Goal: Check status: Check status

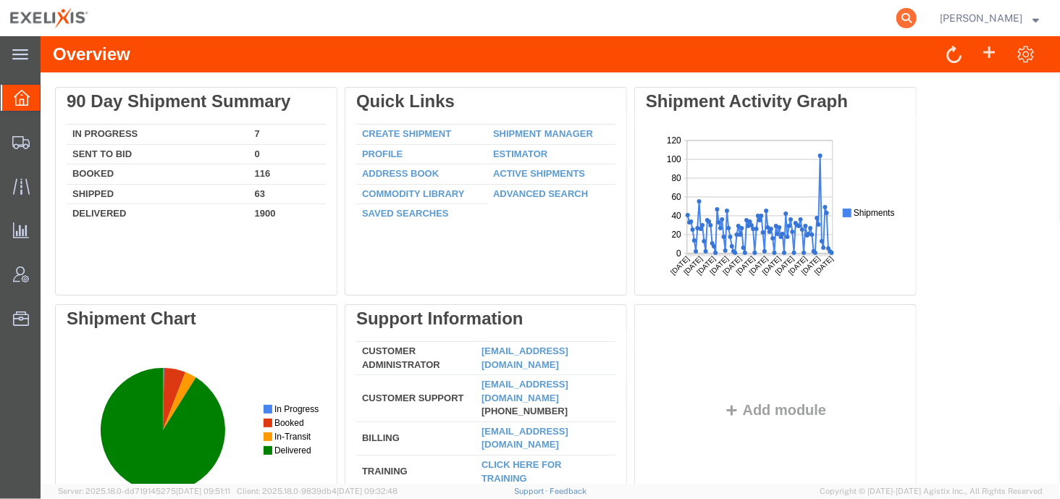
click at [905, 12] on form at bounding box center [907, 18] width 23 height 36
click at [905, 12] on icon at bounding box center [906, 18] width 20 height 20
click at [779, 21] on input "search" at bounding box center [676, 18] width 440 height 35
type input "418344646020"
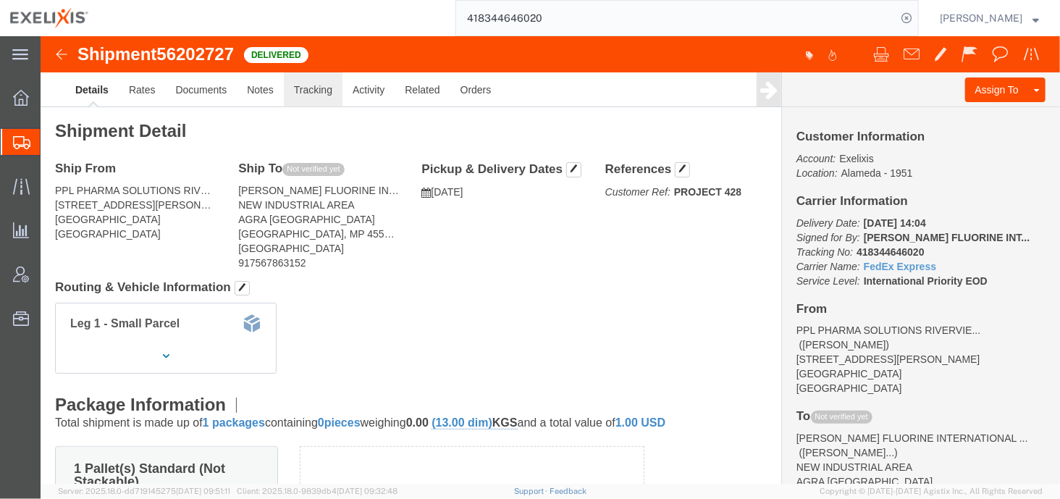
click link "Tracking"
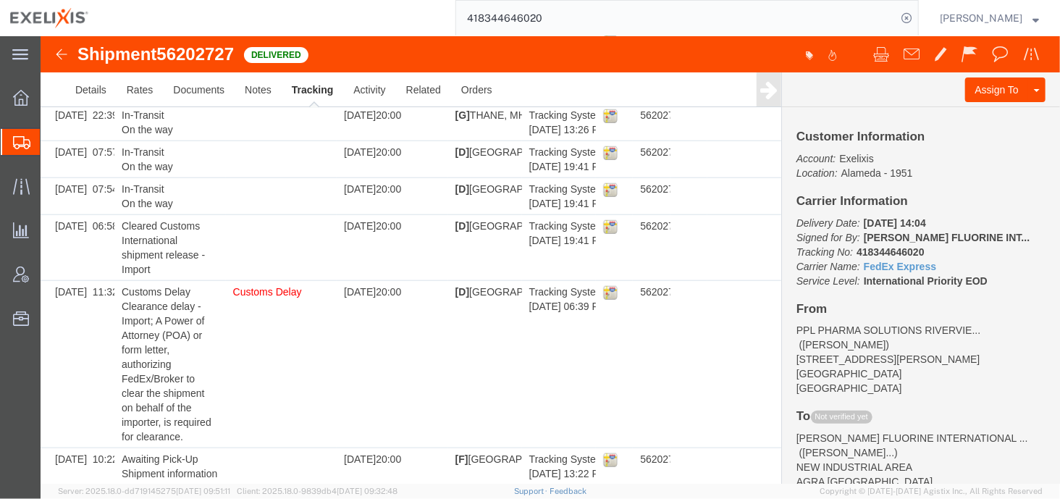
scroll to position [745, 0]
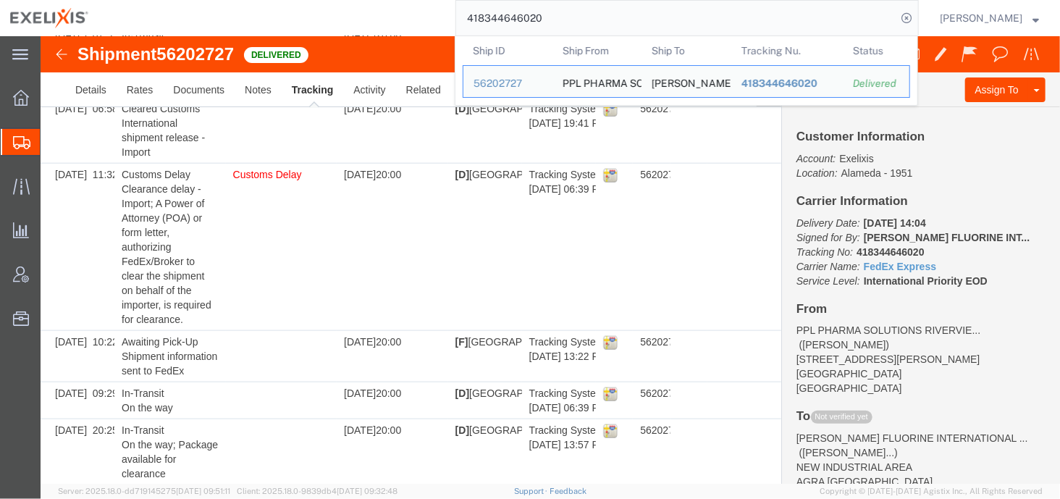
drag, startPoint x: 557, startPoint y: 18, endPoint x: 402, endPoint y: 14, distance: 155.7
click at [402, 14] on div "418344646020 Ship ID Ship From Ship To Tracking Nu. Status Ship ID 56202727 Shi…" at bounding box center [508, 18] width 820 height 36
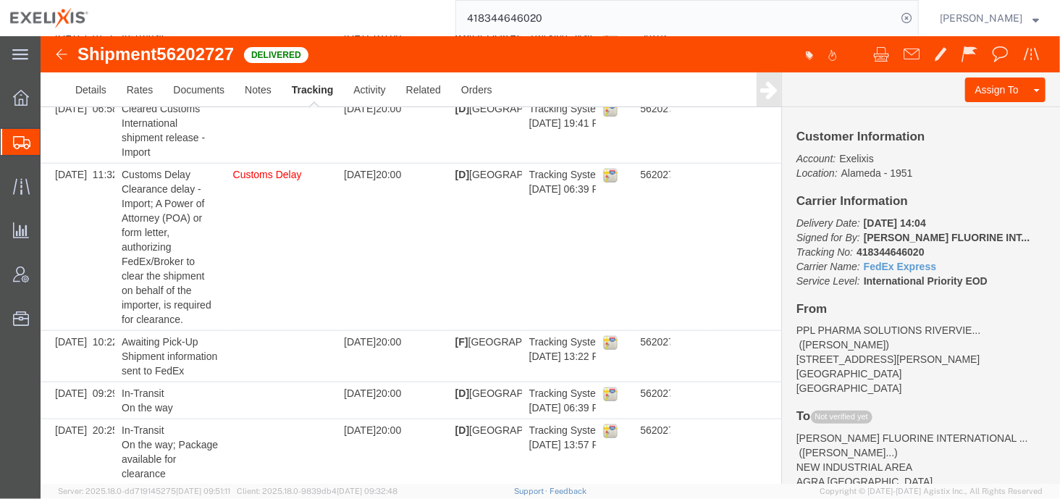
click at [479, 19] on input "418344646020" at bounding box center [676, 18] width 440 height 35
drag, startPoint x: 565, startPoint y: 17, endPoint x: 390, endPoint y: -9, distance: 177.1
click at [390, 0] on html "main_menu Created with Sketch. Collapse Menu Overview Shipments Shipment Manage…" at bounding box center [530, 249] width 1060 height 499
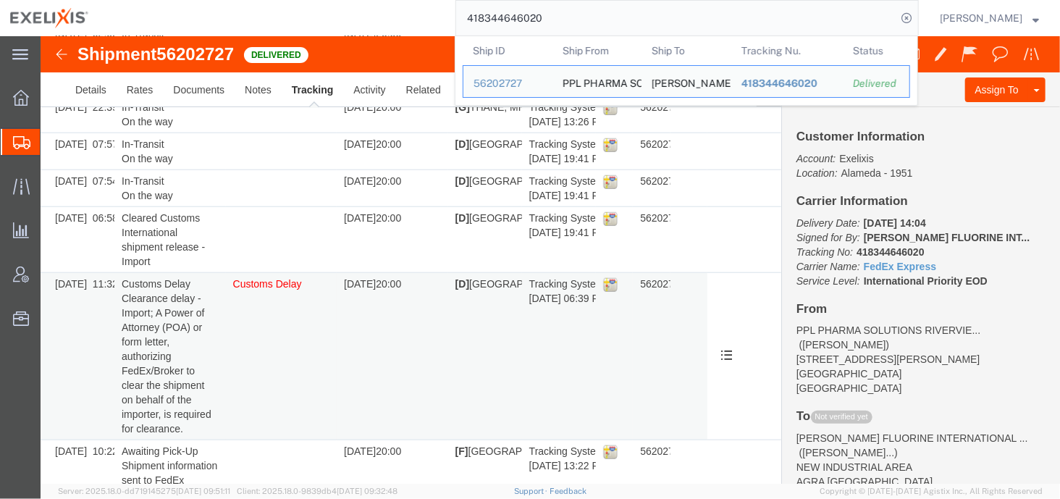
scroll to position [600, 0]
